Goal: Information Seeking & Learning: Learn about a topic

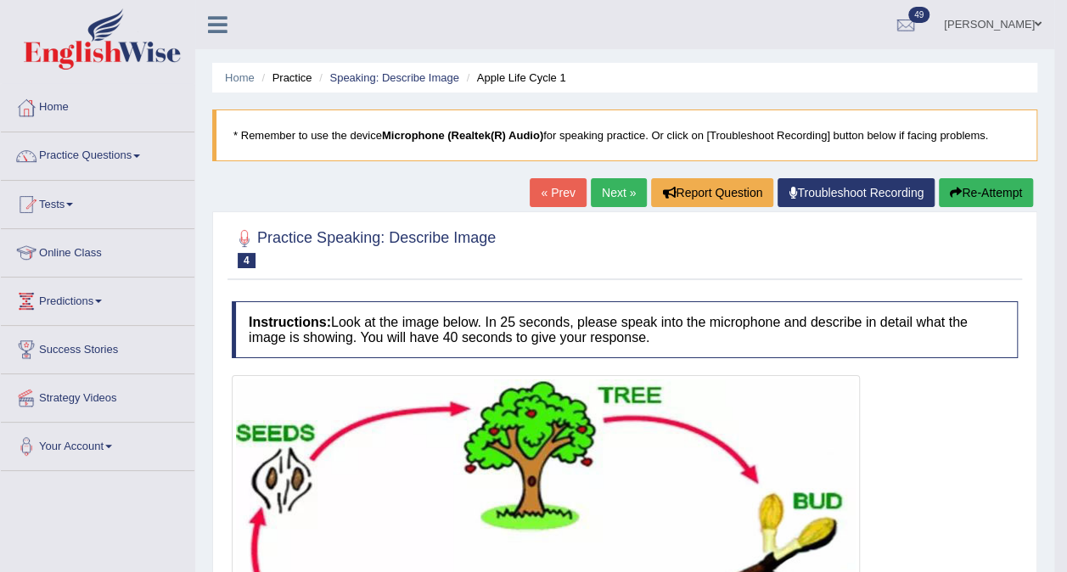
click at [615, 192] on link "Next »" at bounding box center [619, 192] width 56 height 29
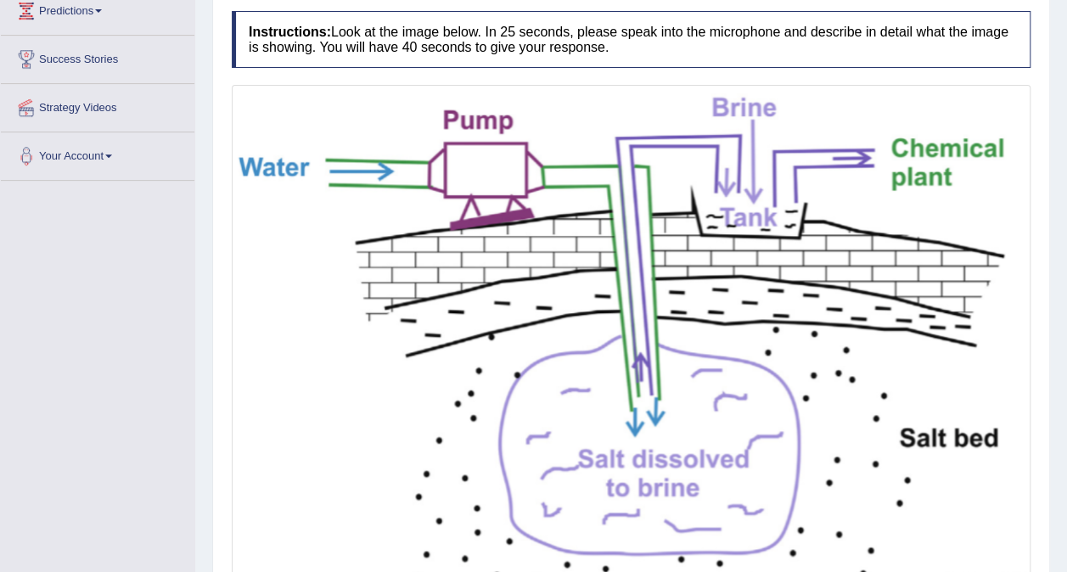
scroll to position [474, 0]
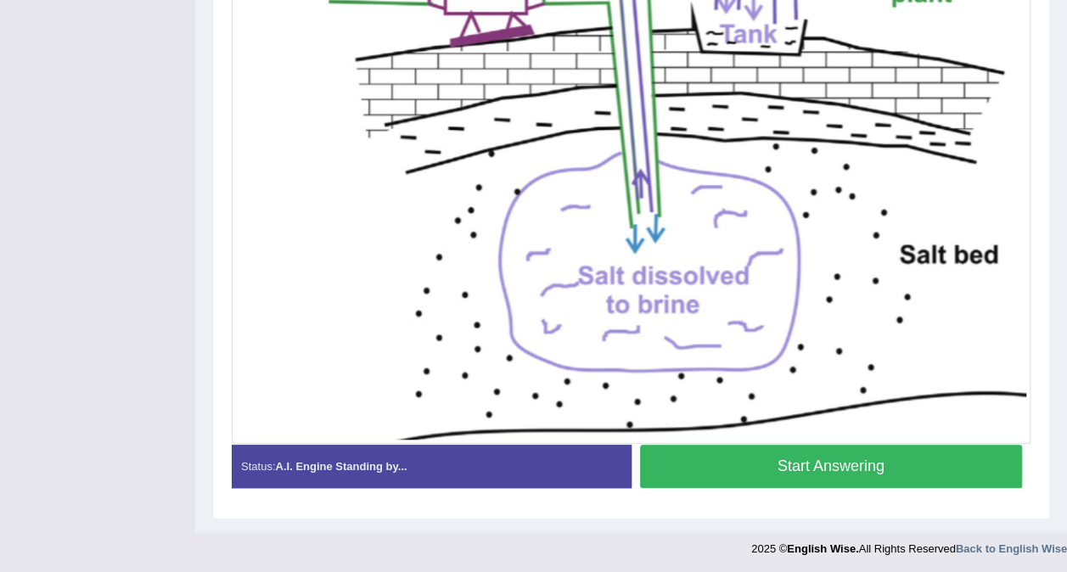
click at [840, 466] on button "Start Answering" at bounding box center [831, 466] width 383 height 43
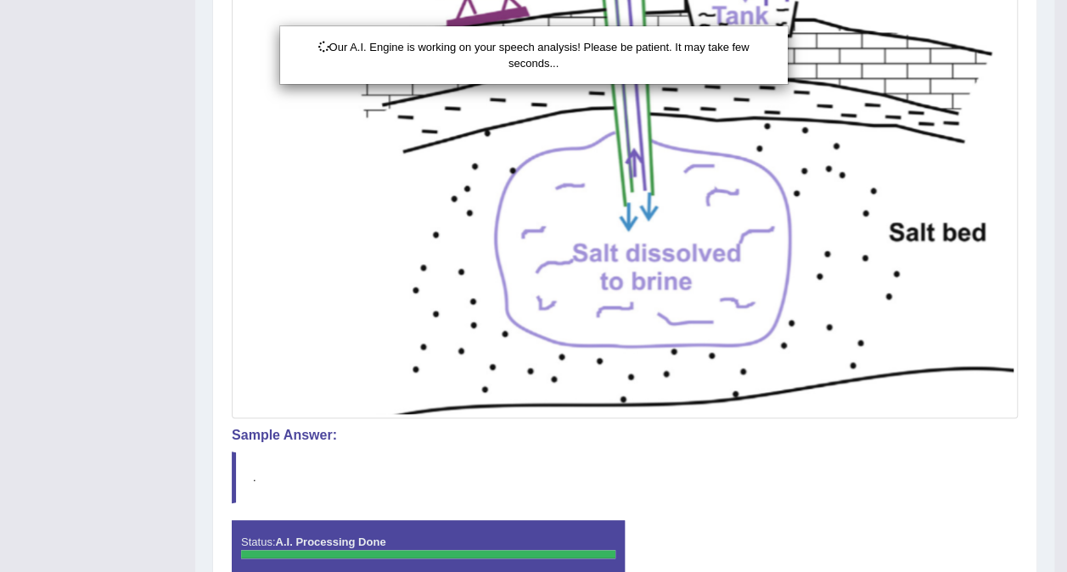
scroll to position [582, 0]
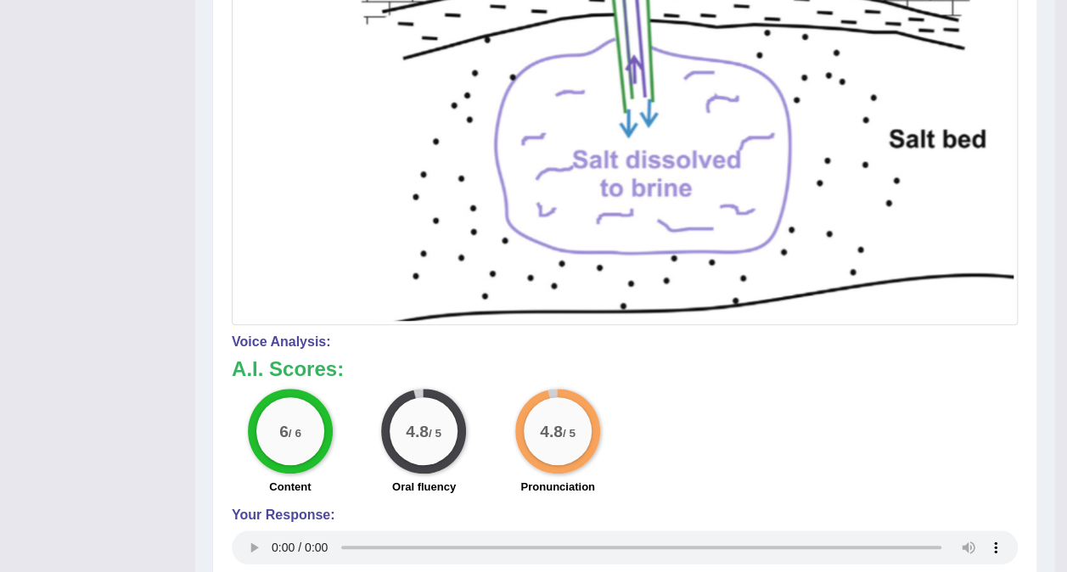
drag, startPoint x: 1079, startPoint y: 363, endPoint x: 1055, endPoint y: 593, distance: 230.5
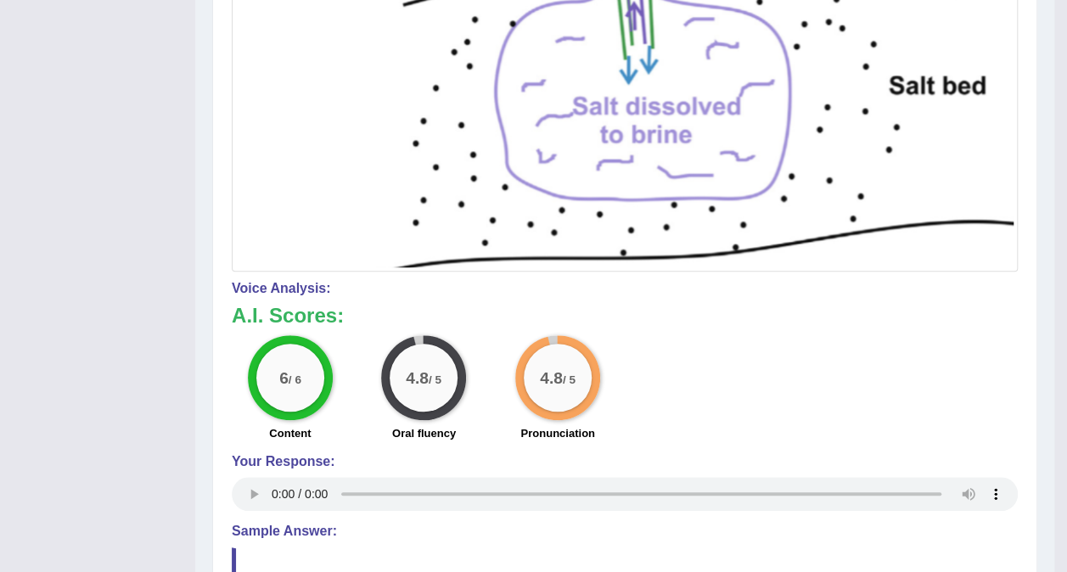
click at [56, 228] on div "Toggle navigation Home Practice Questions Speaking Practice Read Aloud Repeat S…" at bounding box center [527, 58] width 1054 height 1391
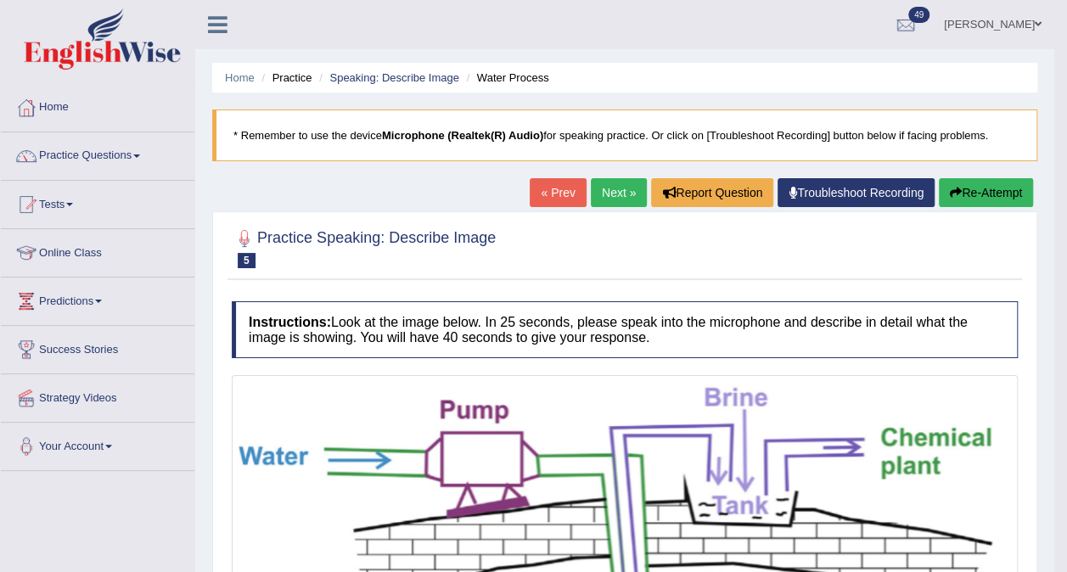
click at [625, 194] on link "Next »" at bounding box center [619, 192] width 56 height 29
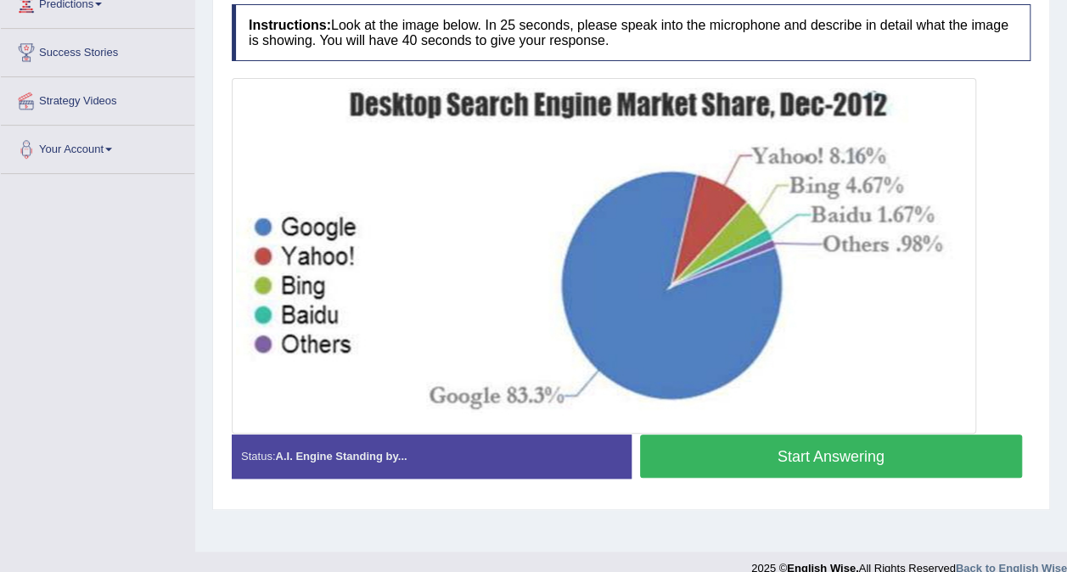
scroll to position [301, 0]
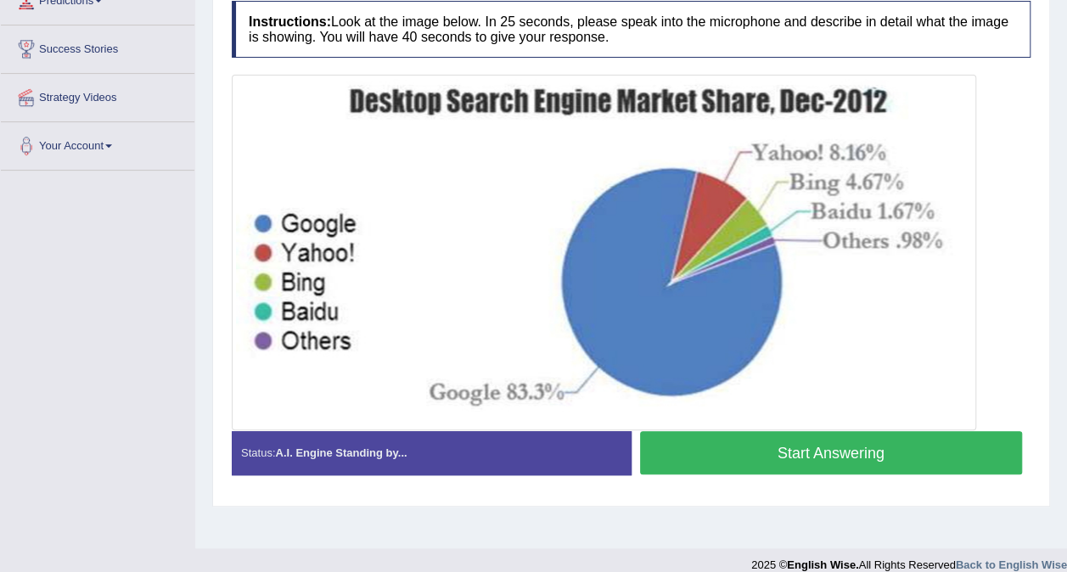
click at [806, 447] on button "Start Answering" at bounding box center [831, 452] width 383 height 43
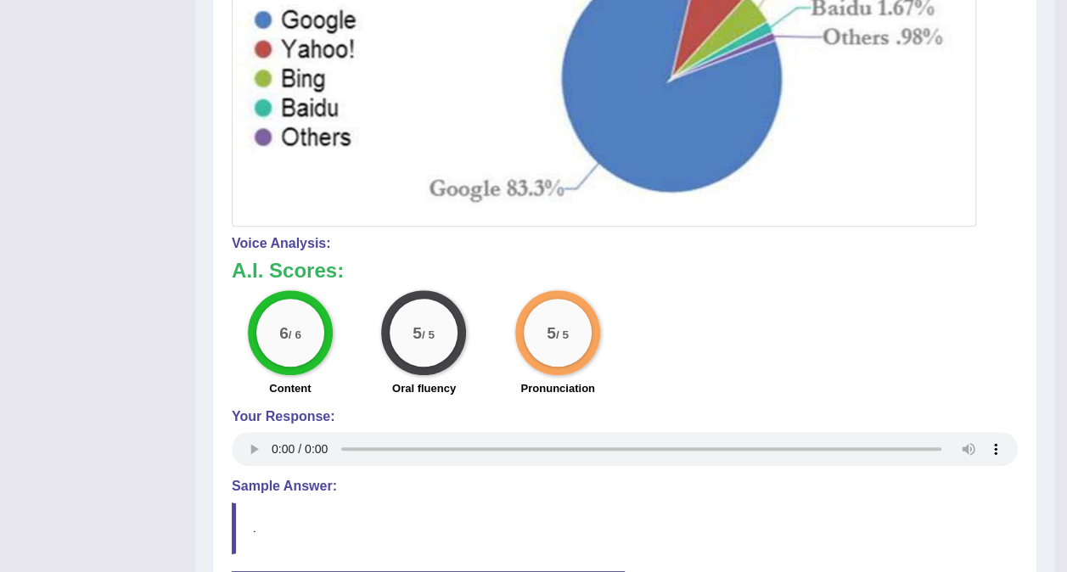
scroll to position [646, 0]
